Goal: Find specific fact: Find specific fact

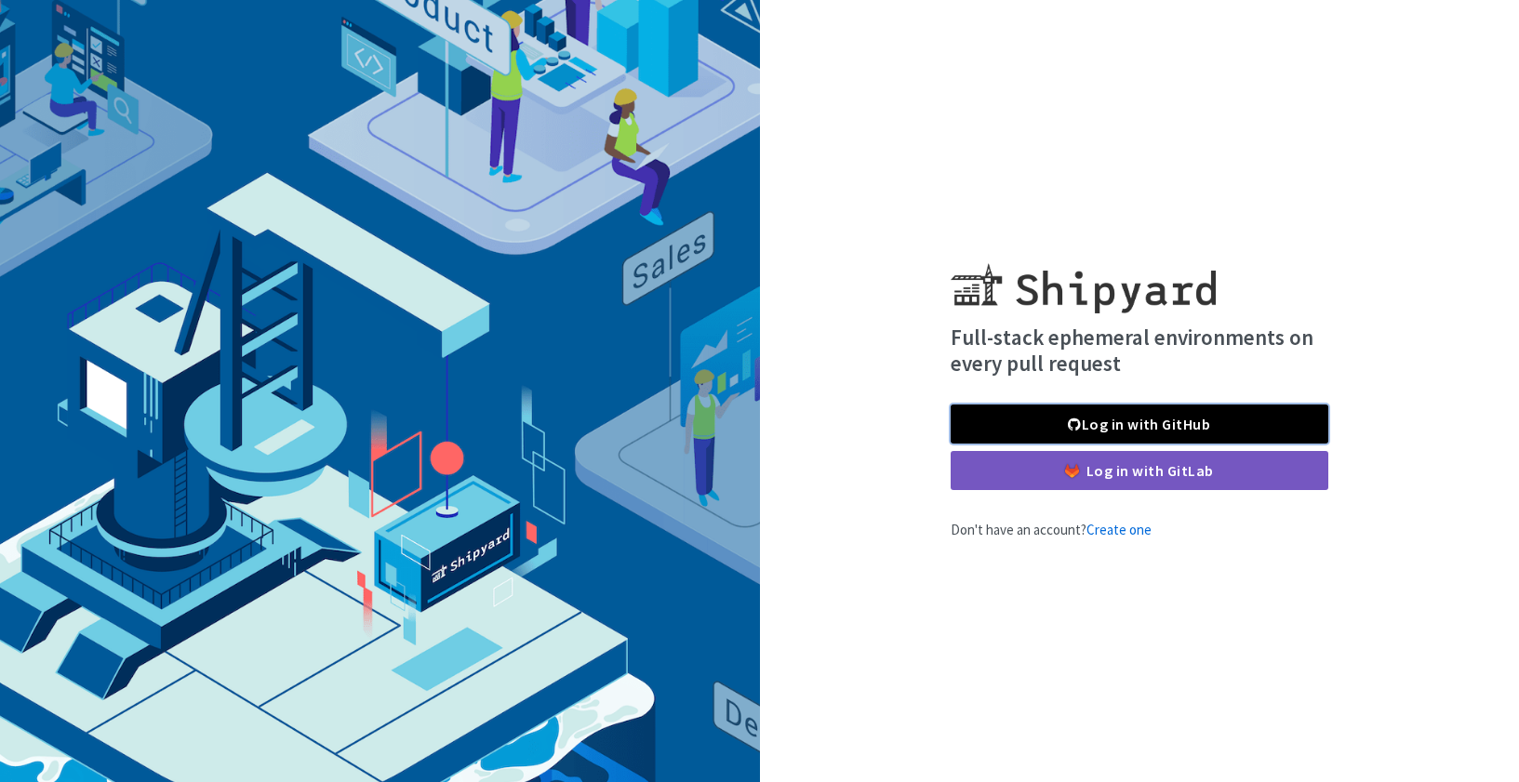
click at [1121, 431] on link "Log in with GitHub" at bounding box center [1140, 424] width 378 height 39
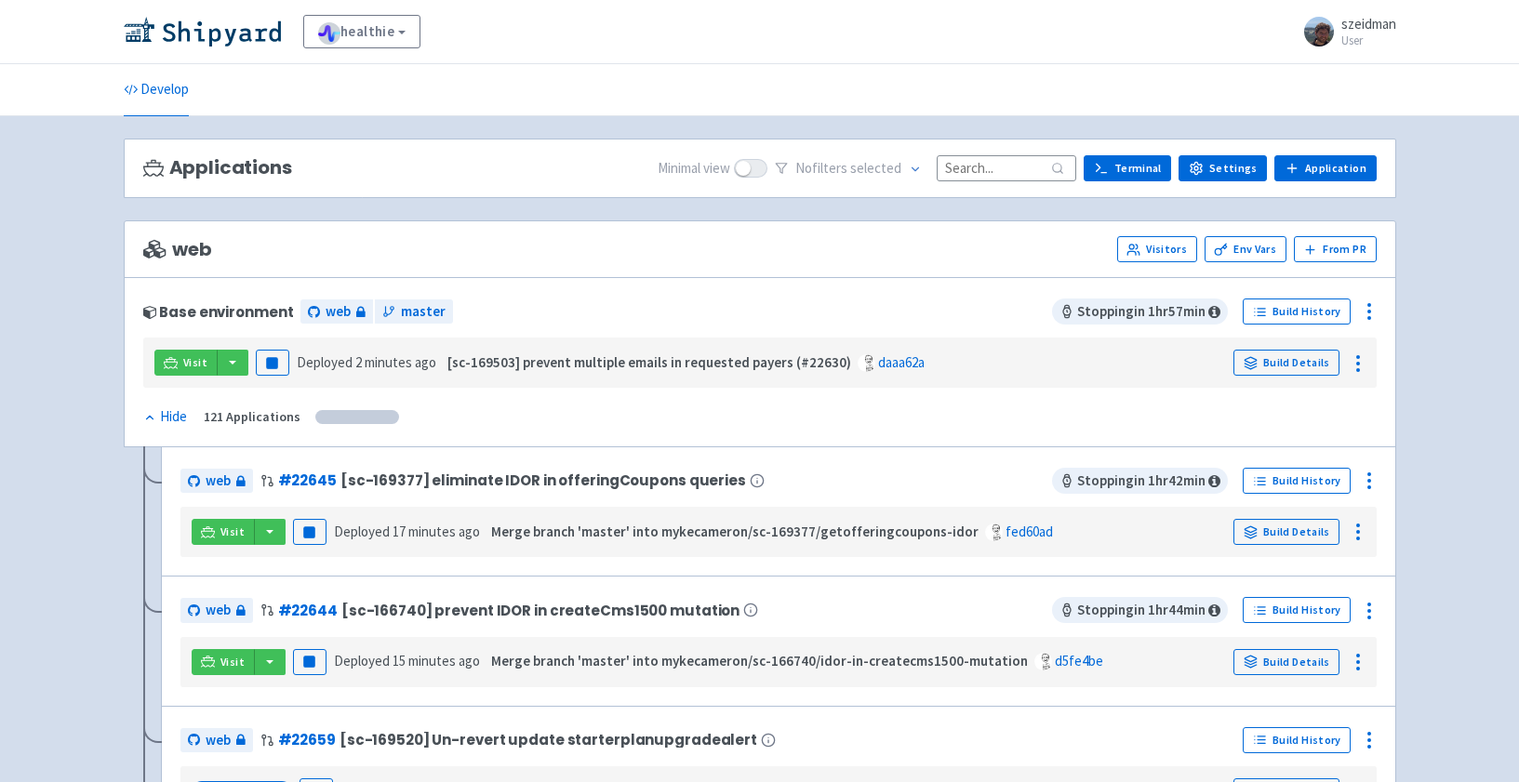
click at [1017, 172] on input at bounding box center [1007, 167] width 140 height 25
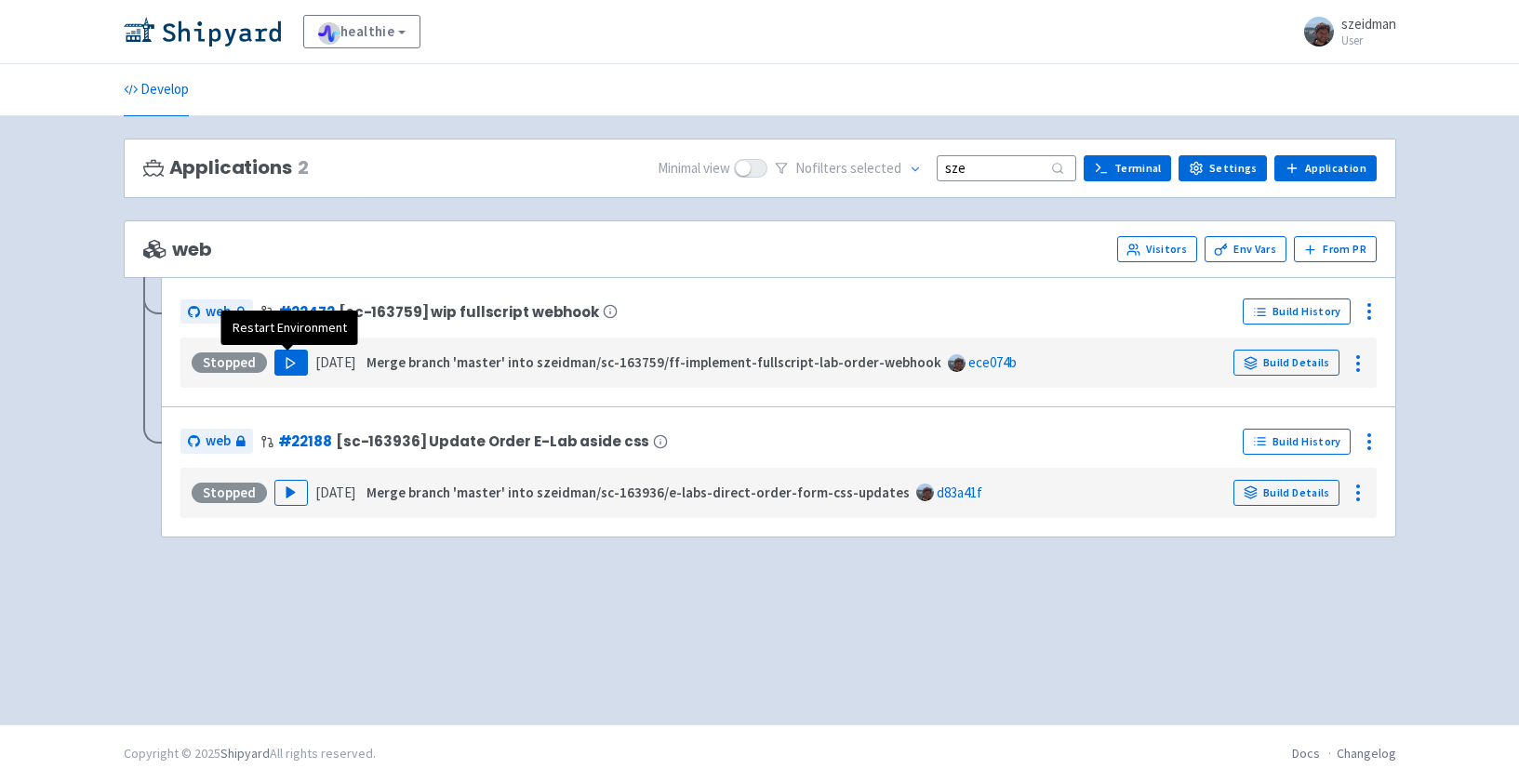
type input "sze"
click at [277, 360] on button "Play" at bounding box center [290, 363] width 33 height 26
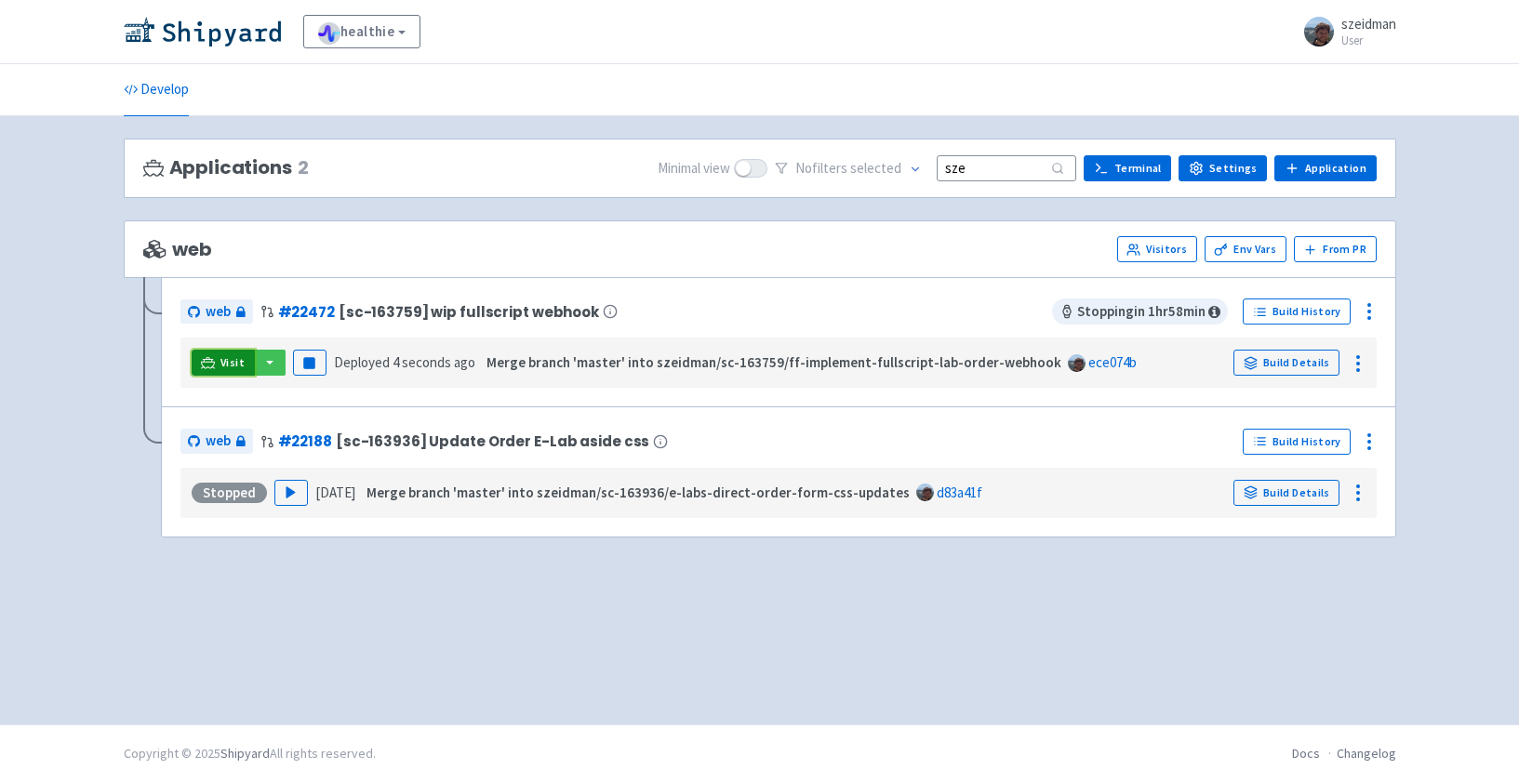
click at [226, 366] on span "Visit" at bounding box center [232, 362] width 24 height 15
click at [1369, 310] on icon at bounding box center [1369, 311] width 22 height 22
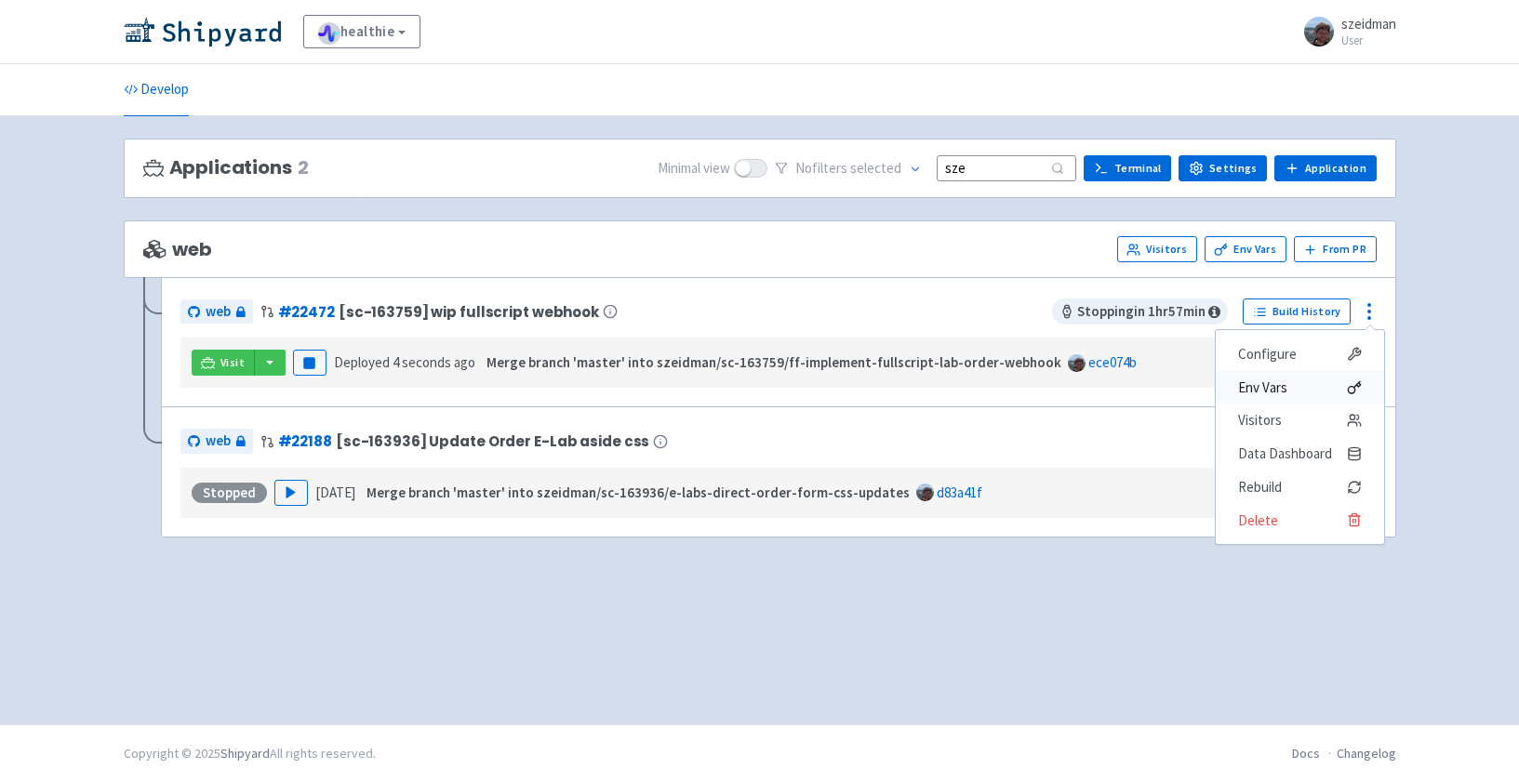
click at [1294, 388] on span "Env Vars" at bounding box center [1300, 388] width 124 height 26
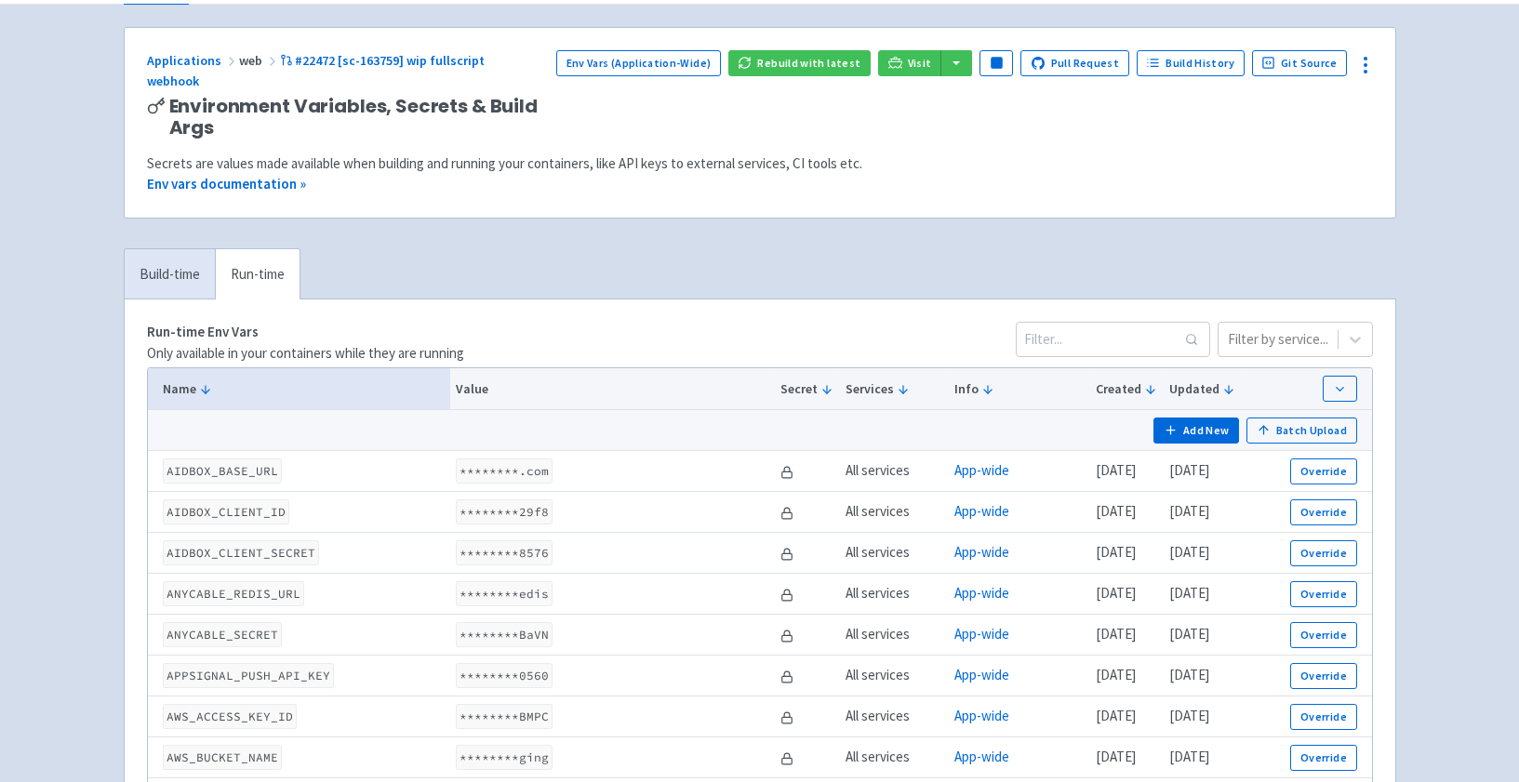
scroll to position [115, 0]
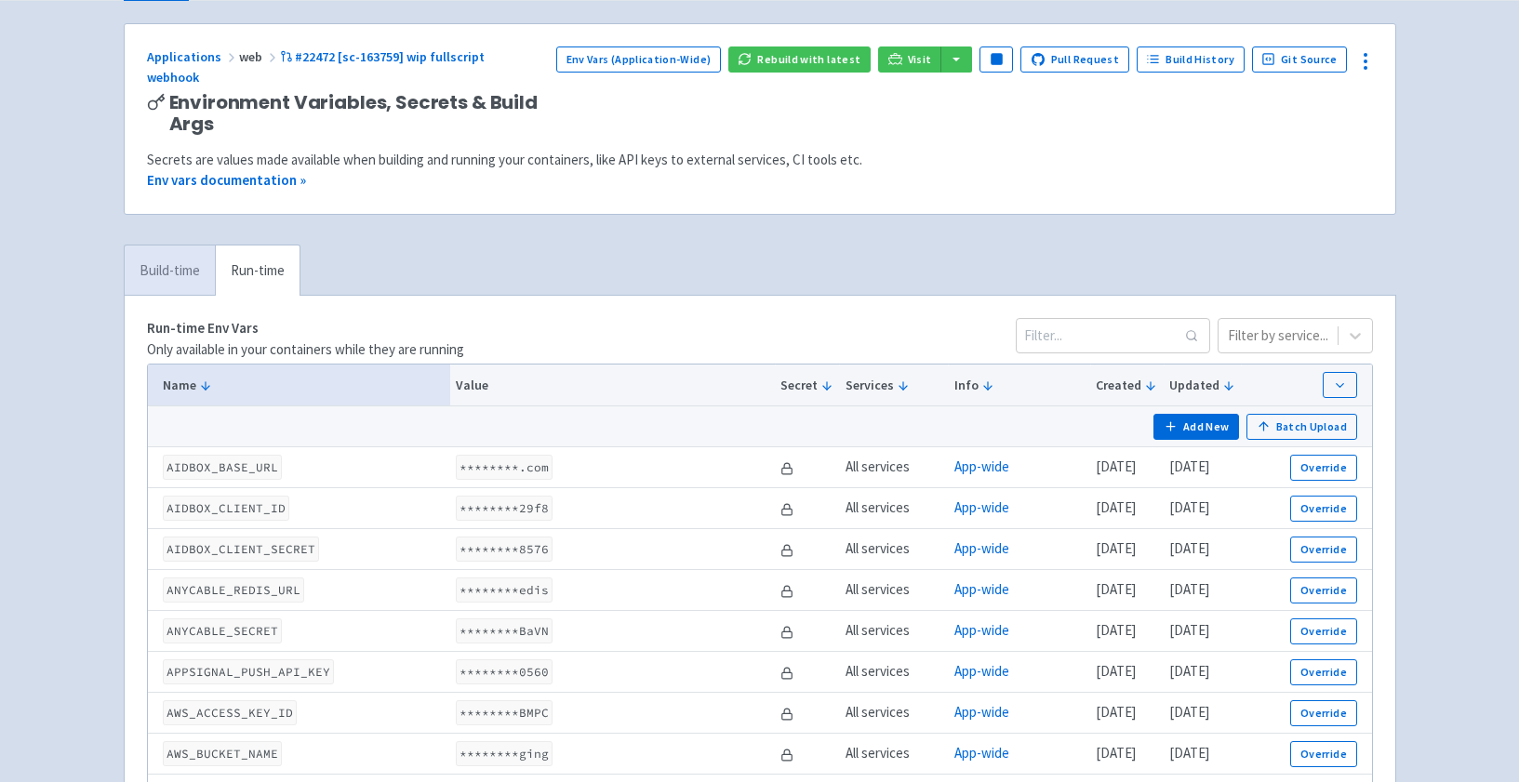
click at [198, 246] on link "Build-time" at bounding box center [170, 271] width 90 height 51
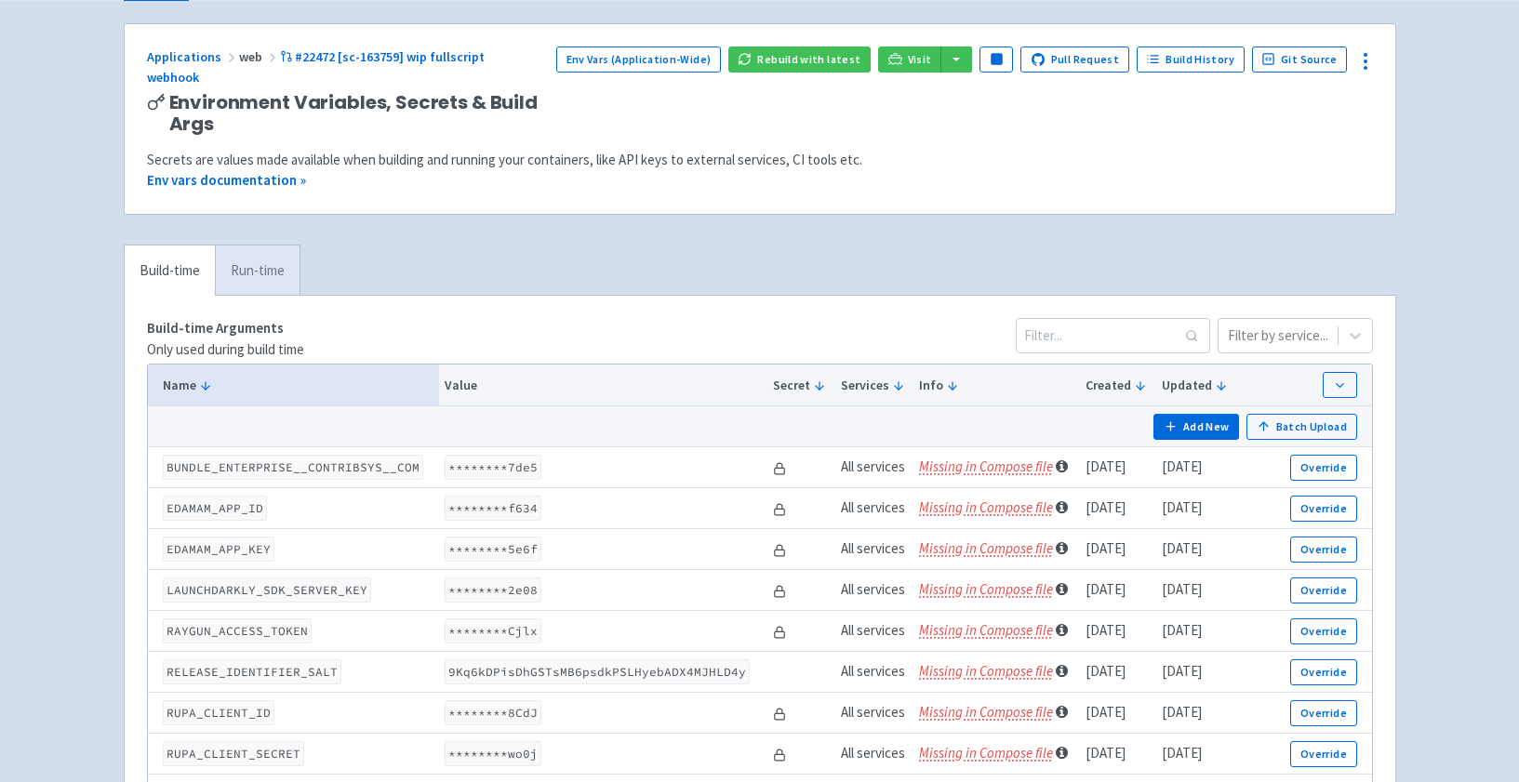
click at [249, 262] on link "Run-time" at bounding box center [257, 271] width 85 height 51
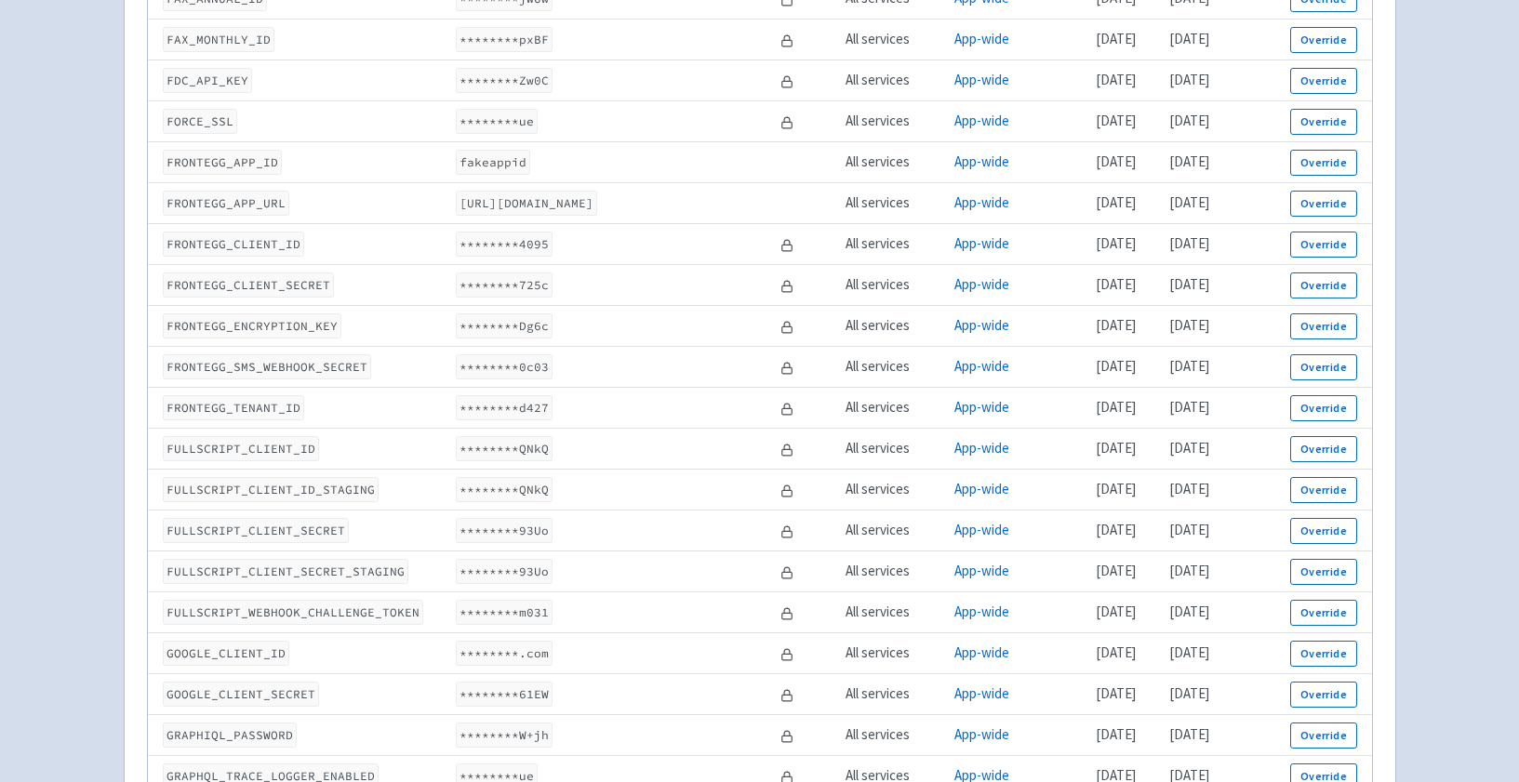
scroll to position [2176, 0]
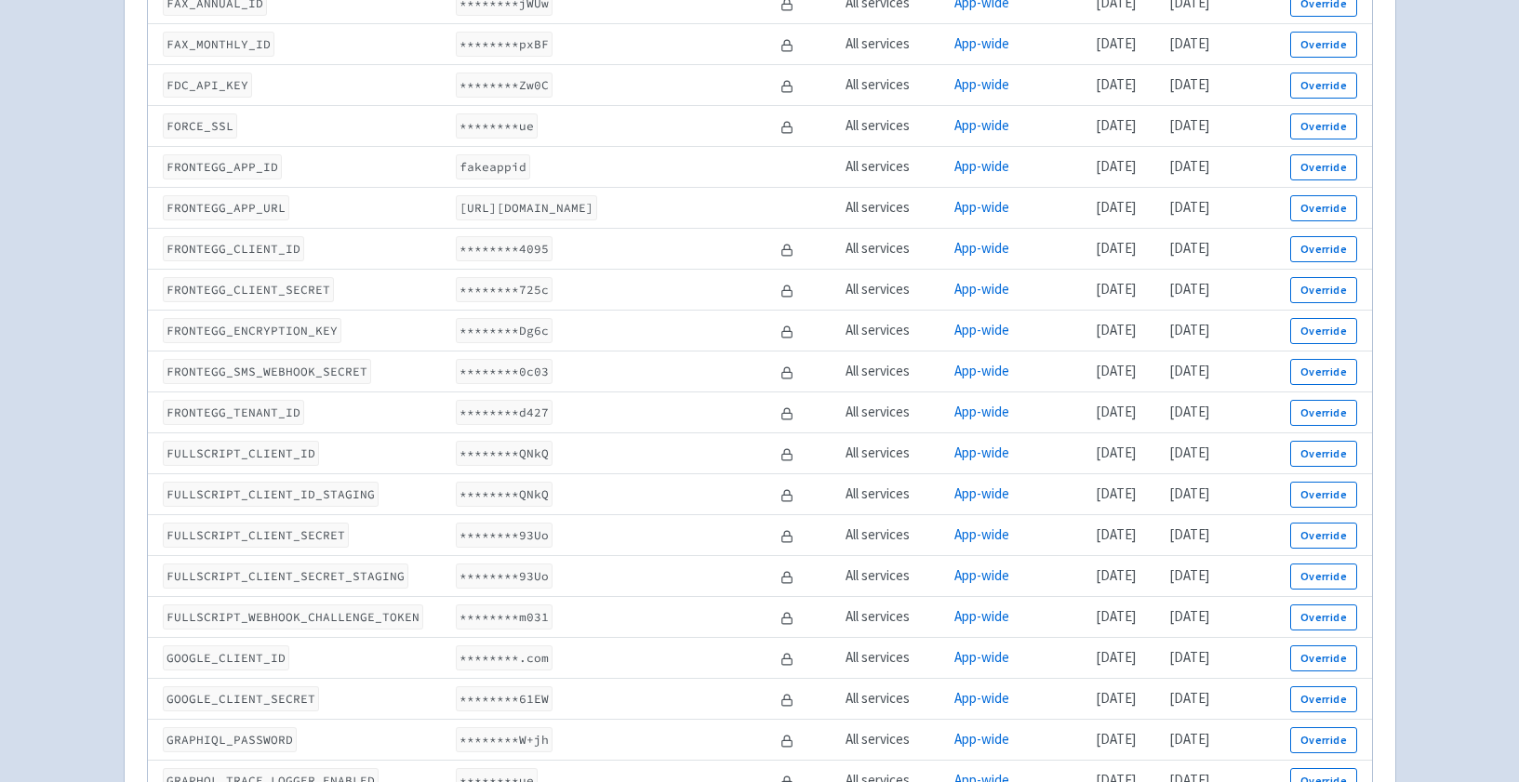
click at [303, 575] on code "FULLSCRIPT_CLIENT_SECRET_STAGING" at bounding box center [286, 576] width 246 height 25
click at [277, 534] on code "FULLSCRIPT_CLIENT_SECRET" at bounding box center [256, 535] width 186 height 25
copy code "FULLSCRIPT_CLIENT_SECRET"
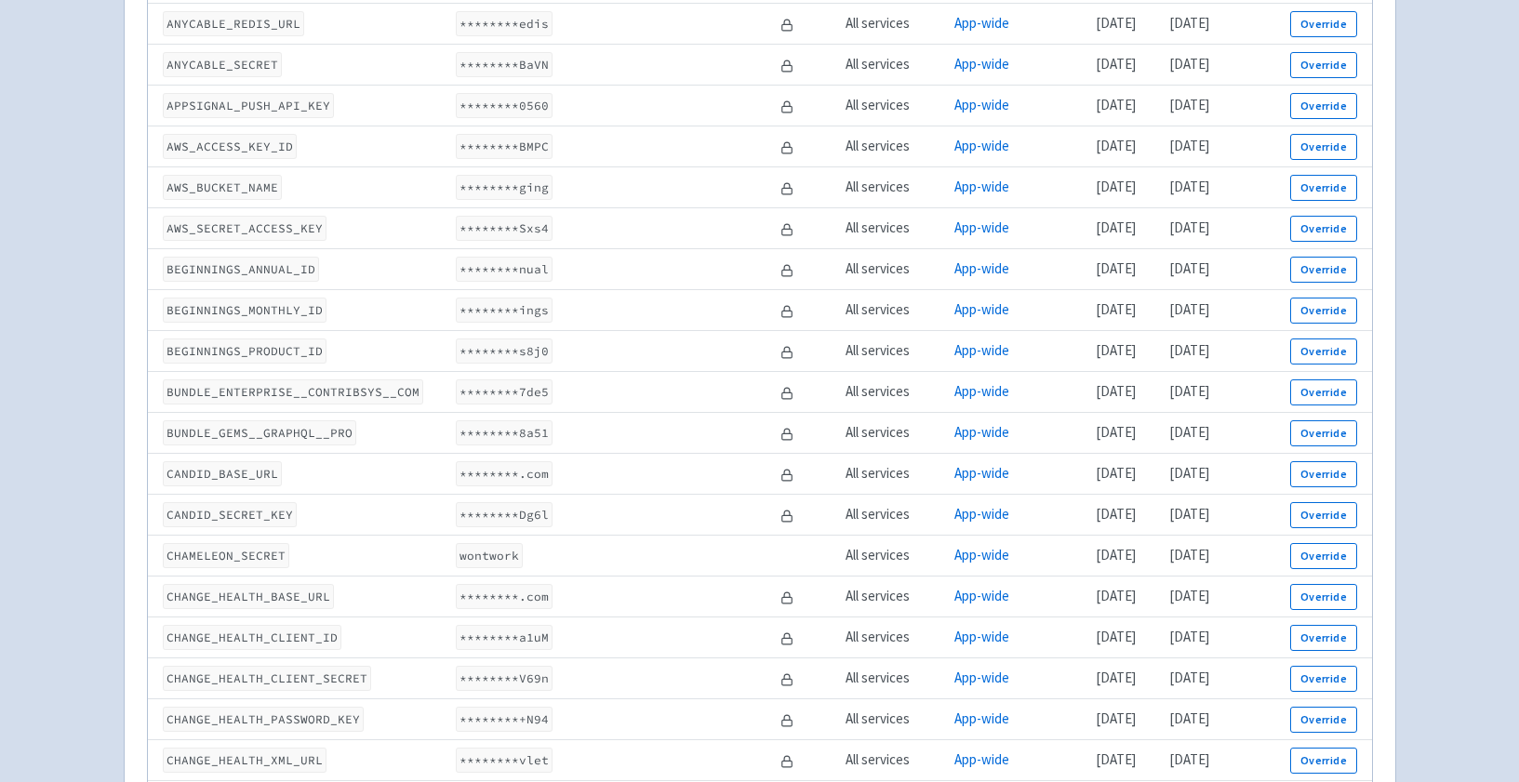
scroll to position [0, 0]
